Goal: Check status: Check status

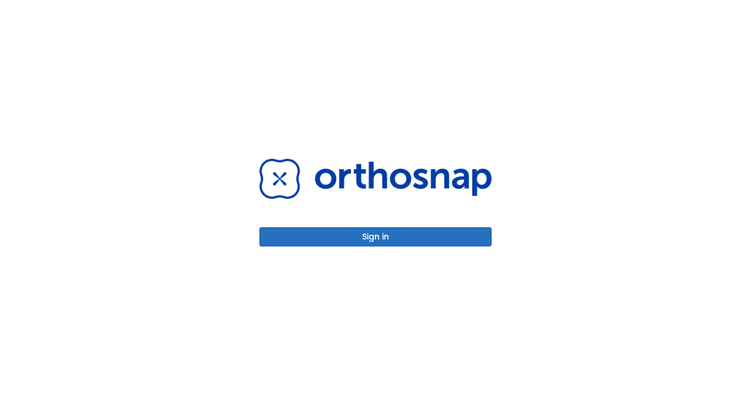
click at [367, 239] on button "Sign in" at bounding box center [375, 236] width 232 height 19
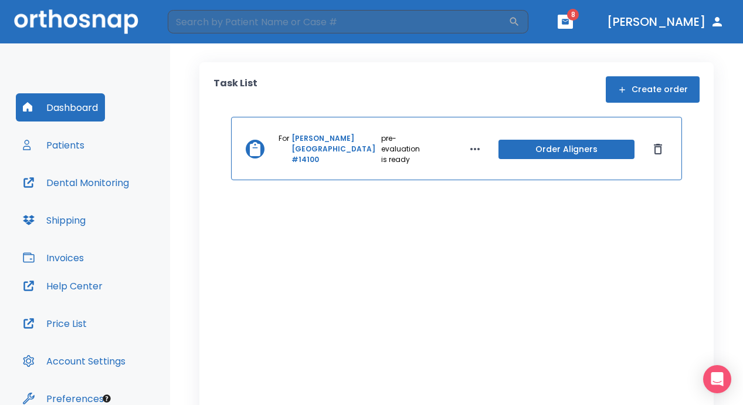
click at [554, 144] on button "Order Aligners" at bounding box center [566, 149] width 136 height 19
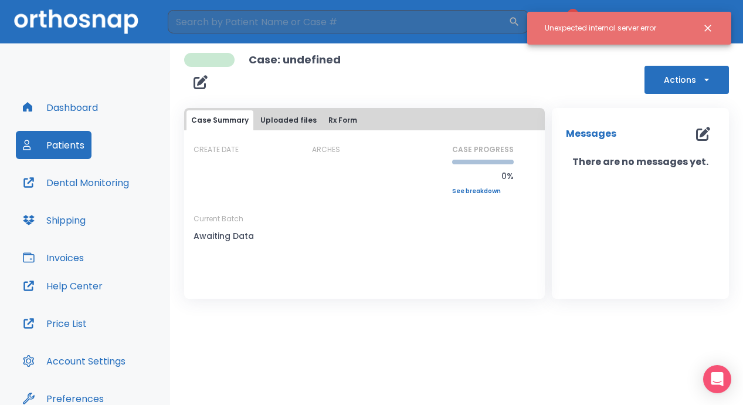
click at [708, 31] on icon "Close notification" at bounding box center [708, 28] width 12 height 12
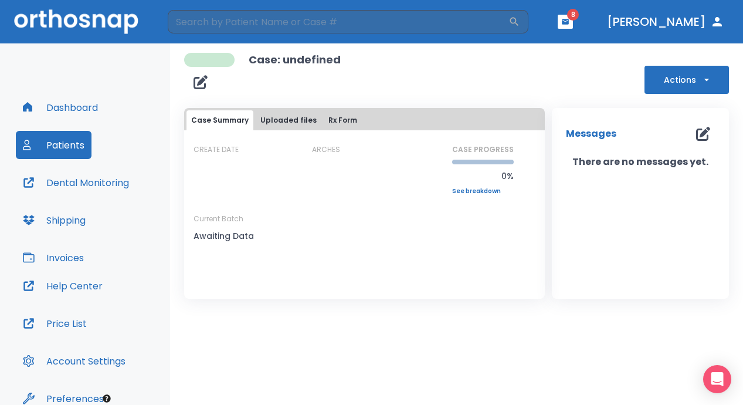
click at [50, 144] on button "Patients" at bounding box center [54, 145] width 76 height 28
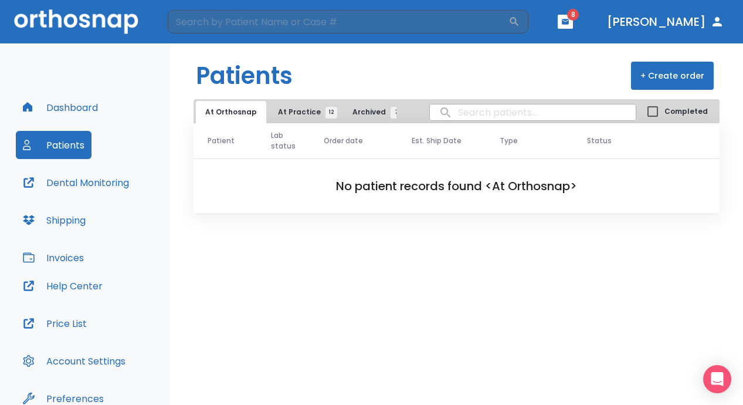
click at [325, 110] on span "12" at bounding box center [331, 113] width 12 height 12
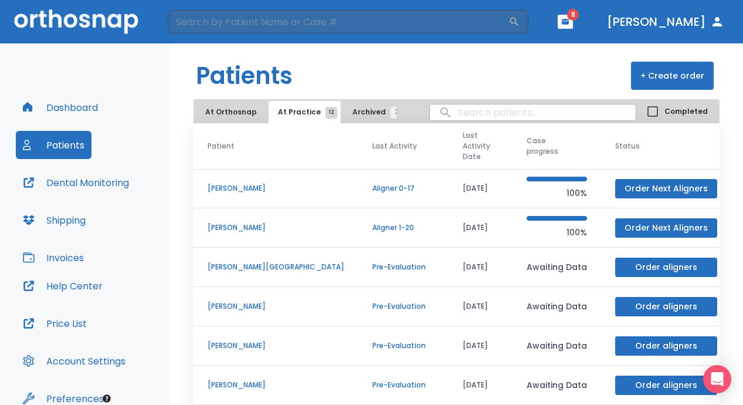
click at [239, 262] on p "[PERSON_NAME][GEOGRAPHIC_DATA]" at bounding box center [276, 267] width 137 height 11
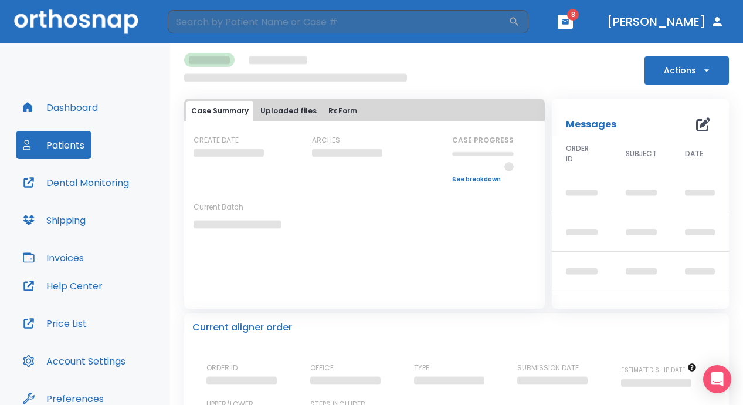
click at [239, 254] on div "CREATE DATE ARCHES CASE PROGRESS Upper progress (Est. Awaiting Data ) 0% Lower …" at bounding box center [364, 204] width 361 height 138
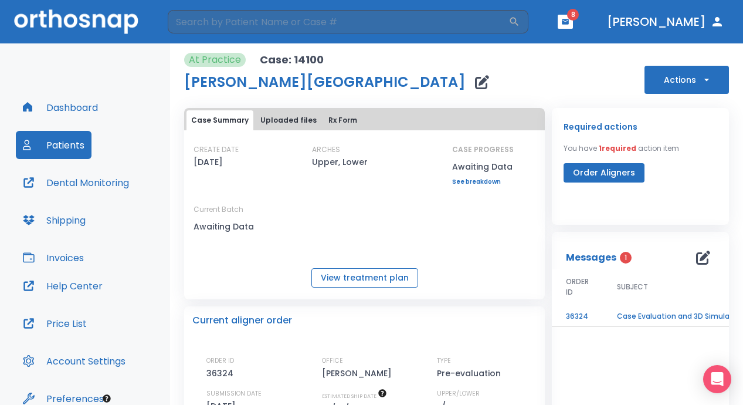
click at [361, 277] on button "View treatment plan" at bounding box center [364, 277] width 107 height 19
click at [355, 307] on div "Current aligner order ORDER ID 36324 OFFICE [PERSON_NAME] TYPE Pre-evaluation S…" at bounding box center [364, 402] width 361 height 192
click at [358, 274] on button "View treatment plan" at bounding box center [364, 277] width 107 height 19
click at [647, 316] on td "Case Evaluation and 3D Simulation Ready" at bounding box center [676, 316] width 147 height 21
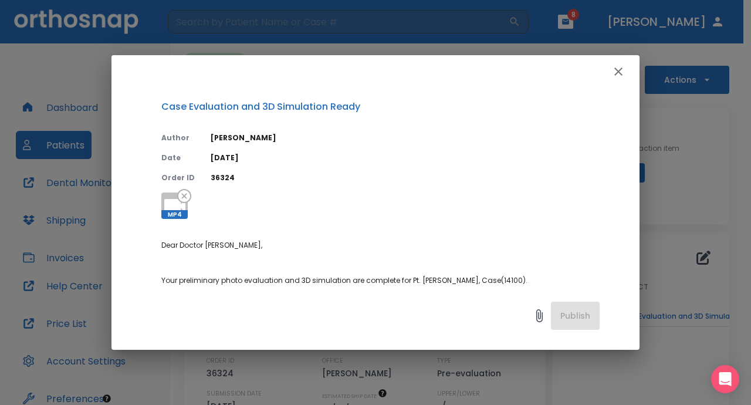
click at [647, 316] on div "Case Evaluation and 3D Simulation Ready Author [PERSON_NAME] Date [DATE] Order …" at bounding box center [375, 202] width 751 height 405
click at [617, 72] on icon "button" at bounding box center [618, 71] width 8 height 8
